Goal: Task Accomplishment & Management: Complete application form

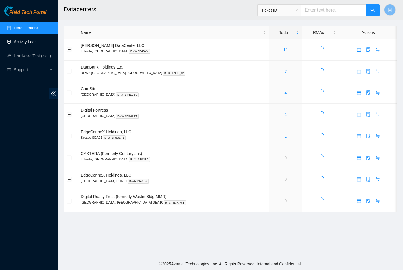
click at [32, 43] on link "Activity Logs" at bounding box center [25, 42] width 23 height 5
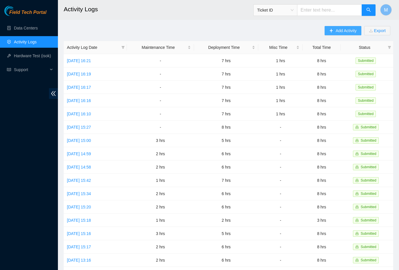
click at [346, 32] on span "Add Activity" at bounding box center [346, 31] width 21 height 6
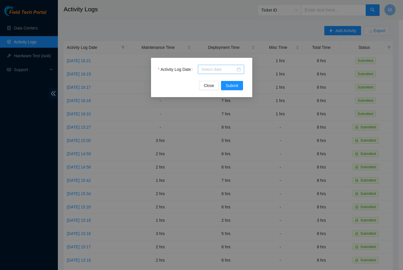
click at [237, 70] on div at bounding box center [221, 69] width 39 height 6
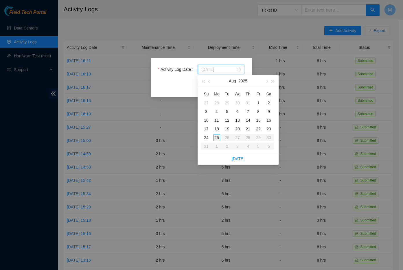
type input "[DATE]"
click at [217, 136] on div "25" at bounding box center [216, 137] width 7 height 7
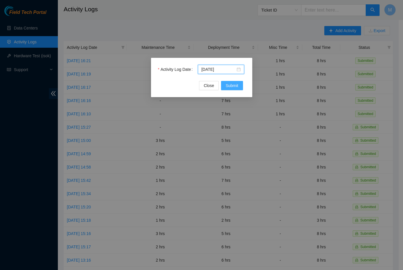
click at [233, 85] on span "Submit" at bounding box center [232, 86] width 13 height 6
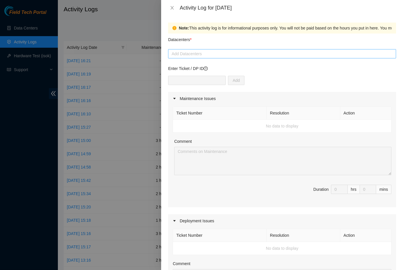
click at [263, 57] on div at bounding box center [282, 53] width 225 height 7
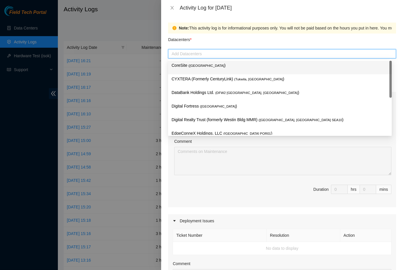
click at [208, 67] on span "( [GEOGRAPHIC_DATA]" at bounding box center [207, 65] width 36 height 3
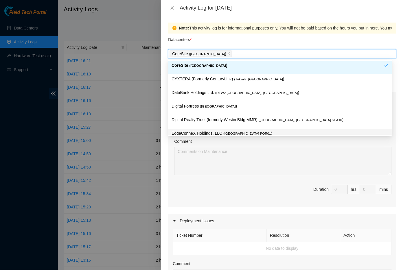
click at [313, 140] on div "Comment" at bounding box center [282, 142] width 217 height 9
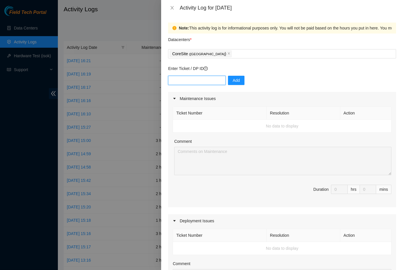
paste input "DP75331"
type input "DP75331"
click at [233, 83] on span "Add" at bounding box center [236, 80] width 7 height 6
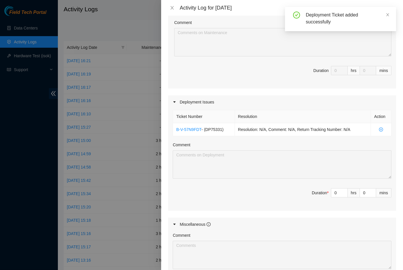
scroll to position [120, 0]
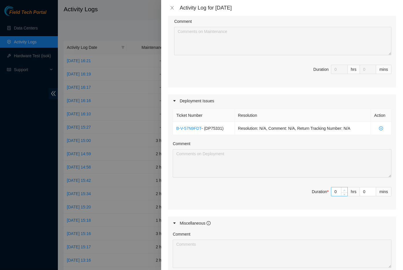
type input "1"
click at [344, 190] on icon "up" at bounding box center [345, 191] width 2 height 2
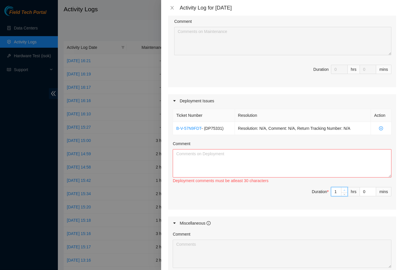
type input "2"
click at [344, 190] on icon "up" at bounding box center [345, 191] width 2 height 2
type input "3"
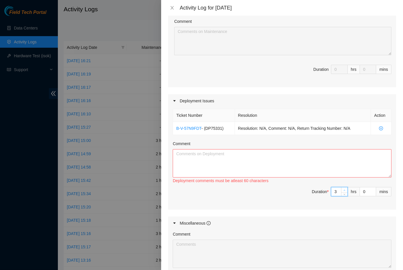
click at [344, 190] on icon "up" at bounding box center [345, 191] width 2 height 2
click at [251, 163] on textarea "Comment" at bounding box center [282, 163] width 219 height 28
paste textarea "Need to troubleshoot why the Tor is not bootstrapping. Worked with [PERSON_NAME…"
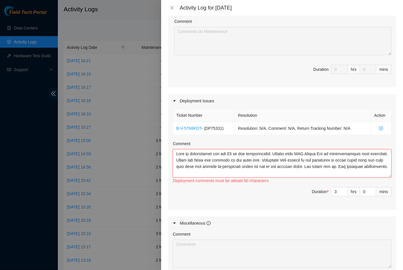
scroll to position [151, 0]
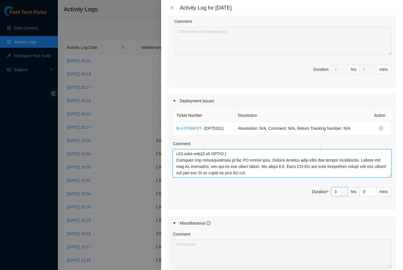
type textarea "Need to troubleshoot why the Tor is not bootstrapping. Worked with [PERSON_NAME…"
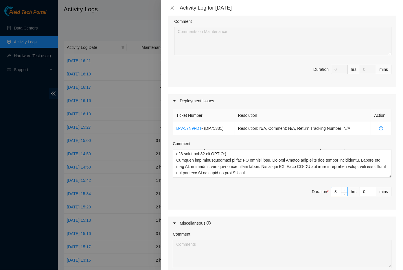
type input "4"
click at [344, 190] on icon "up" at bounding box center [345, 191] width 2 height 2
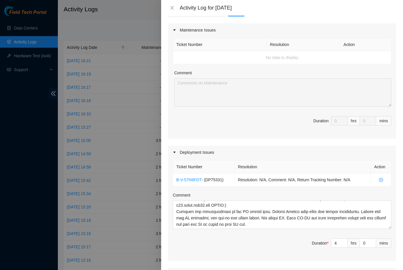
scroll to position [0, 0]
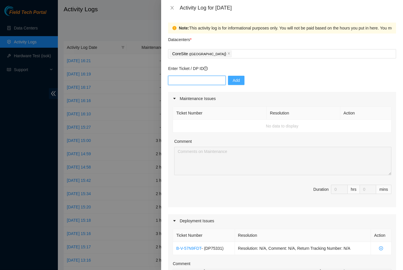
click at [198, 79] on input "text" at bounding box center [197, 80] width 58 height 9
paste input "DP83400"
type input "DP83400"
click at [231, 84] on button "Add" at bounding box center [236, 80] width 17 height 9
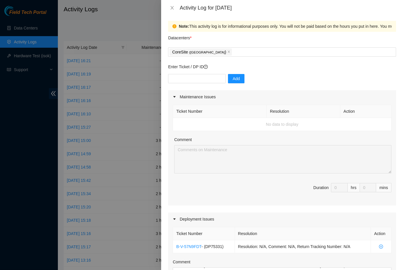
scroll to position [2, 0]
click at [242, 52] on div "CoreSite ( [GEOGRAPHIC_DATA] )" at bounding box center [282, 51] width 225 height 8
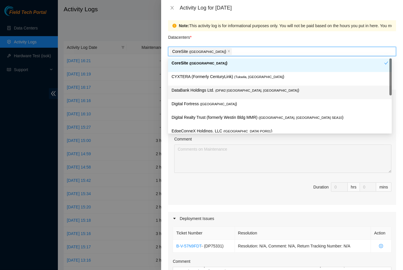
click at [233, 93] on p "DataBank Holdings Ltd. ( DFW2 [GEOGRAPHIC_DATA], [GEOGRAPHIC_DATA] )" at bounding box center [280, 90] width 217 height 7
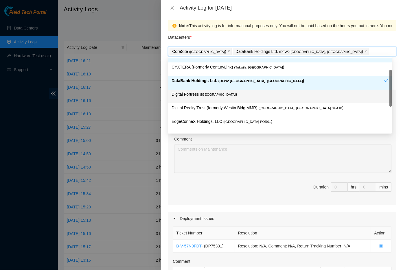
scroll to position [11, 0]
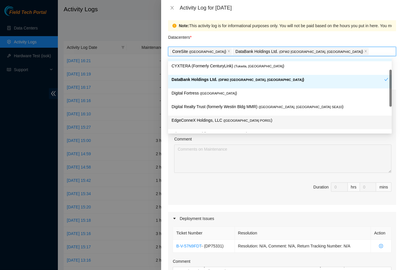
click at [241, 119] on span "( [GEOGRAPHIC_DATA] POR01" at bounding box center [247, 120] width 47 height 3
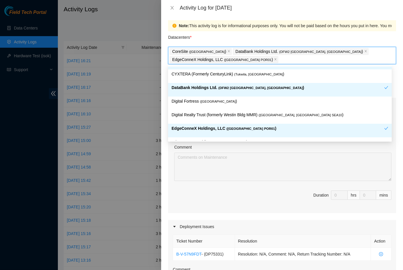
click at [252, 201] on span "Duration 0 hrs 0 mins" at bounding box center [282, 199] width 219 height 16
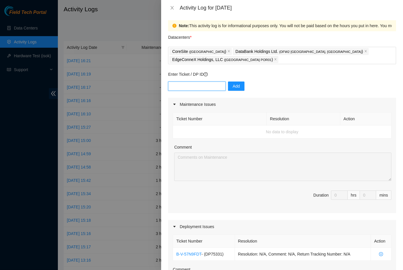
click at [193, 86] on input "text" at bounding box center [197, 86] width 58 height 9
paste input "DP83400"
type input "DP83400"
click at [233, 87] on span "Add" at bounding box center [236, 86] width 7 height 6
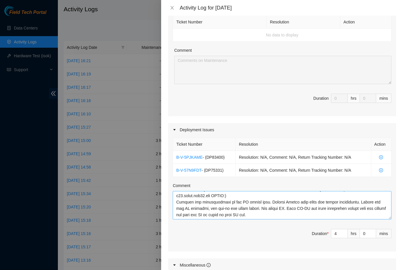
scroll to position [0, 0]
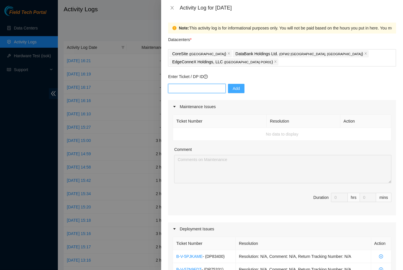
click at [186, 89] on input "text" at bounding box center [197, 88] width 58 height 9
paste input "DP72776"
type input "DP72776"
click at [233, 89] on span "Add" at bounding box center [236, 88] width 7 height 6
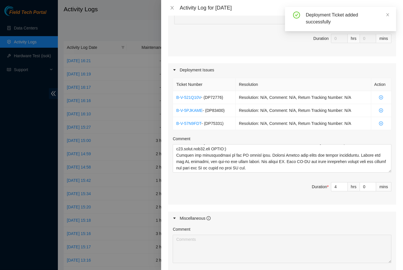
scroll to position [89, 0]
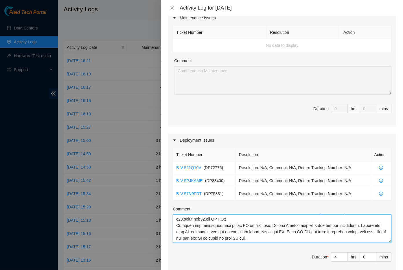
click at [253, 239] on textarea "Comment" at bounding box center [282, 229] width 219 height 28
paste textarea "DP83400 - r01.border.pdx01.sdn: Move 7x100G PNI COMCAST_REGIONAL from ecx-pdx t…"
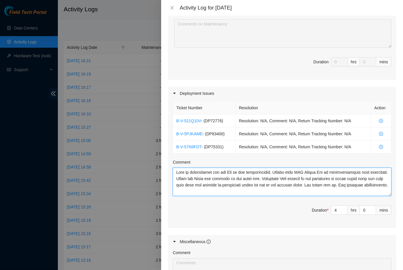
scroll to position [152, 0]
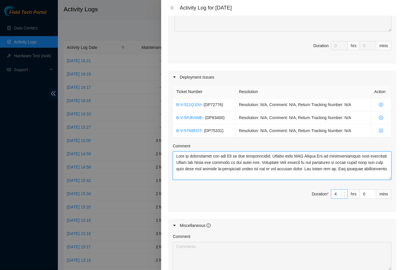
type textarea "Need to troubleshoot why the Tor is not bootstrapping. Worked with [PERSON_NAME…"
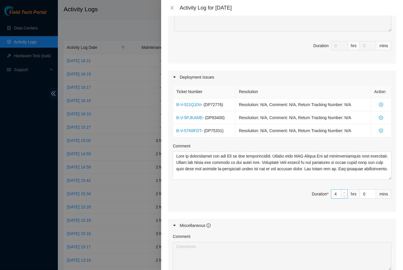
type input "5"
click at [344, 193] on icon "up" at bounding box center [345, 193] width 2 height 2
type input "6"
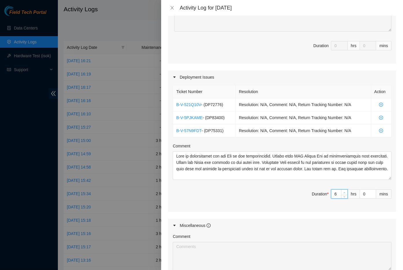
click at [344, 193] on icon "up" at bounding box center [345, 193] width 2 height 2
type input "7"
click at [344, 193] on icon "up" at bounding box center [345, 193] width 2 height 2
type input "8"
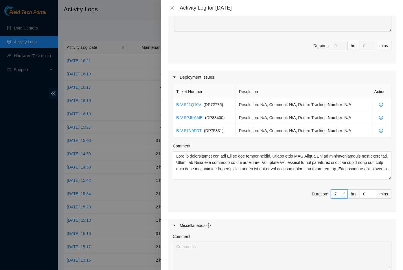
type input "8"
click at [343, 193] on span "up" at bounding box center [344, 192] width 3 height 3
click at [303, 209] on div "Ticket Number Resolution Action B-V-521Q10V - ( DP72776 ) Resolution: N/A, Comm…" at bounding box center [282, 148] width 228 height 128
type input "7"
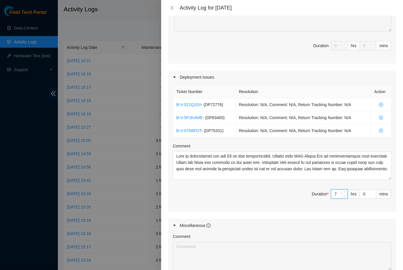
click at [344, 197] on icon "down" at bounding box center [345, 196] width 2 height 2
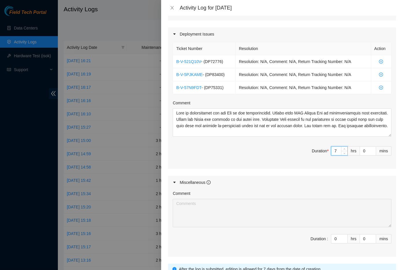
scroll to position [245, 0]
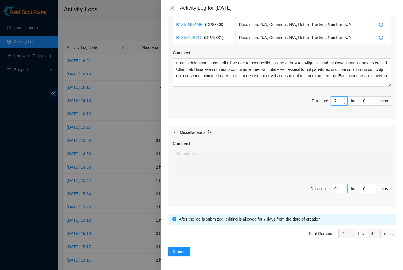
type input "1"
type input "8"
click at [344, 187] on icon "up" at bounding box center [345, 188] width 2 height 2
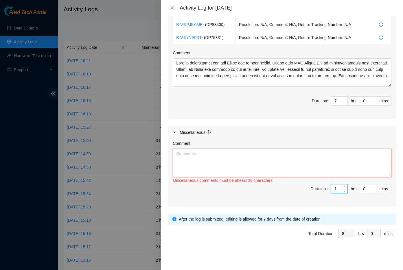
click at [250, 164] on textarea "Comment" at bounding box center [282, 163] width 219 height 28
paste textarea "Opened and answered emails. Answered multiple calls from [PERSON_NAME] security…"
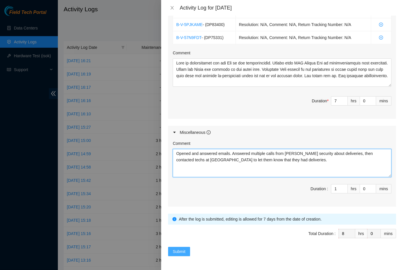
type textarea "Opened and answered emails. Answered multiple calls from [PERSON_NAME] security…"
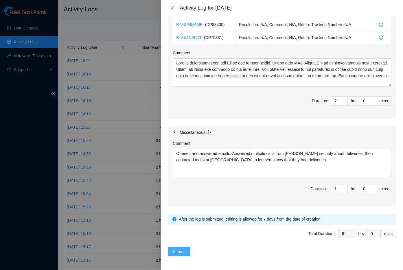
click at [177, 250] on span "Submit" at bounding box center [179, 252] width 13 height 6
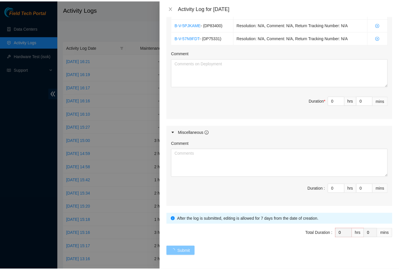
scroll to position [0, 0]
